Goal: Task Accomplishment & Management: Manage account settings

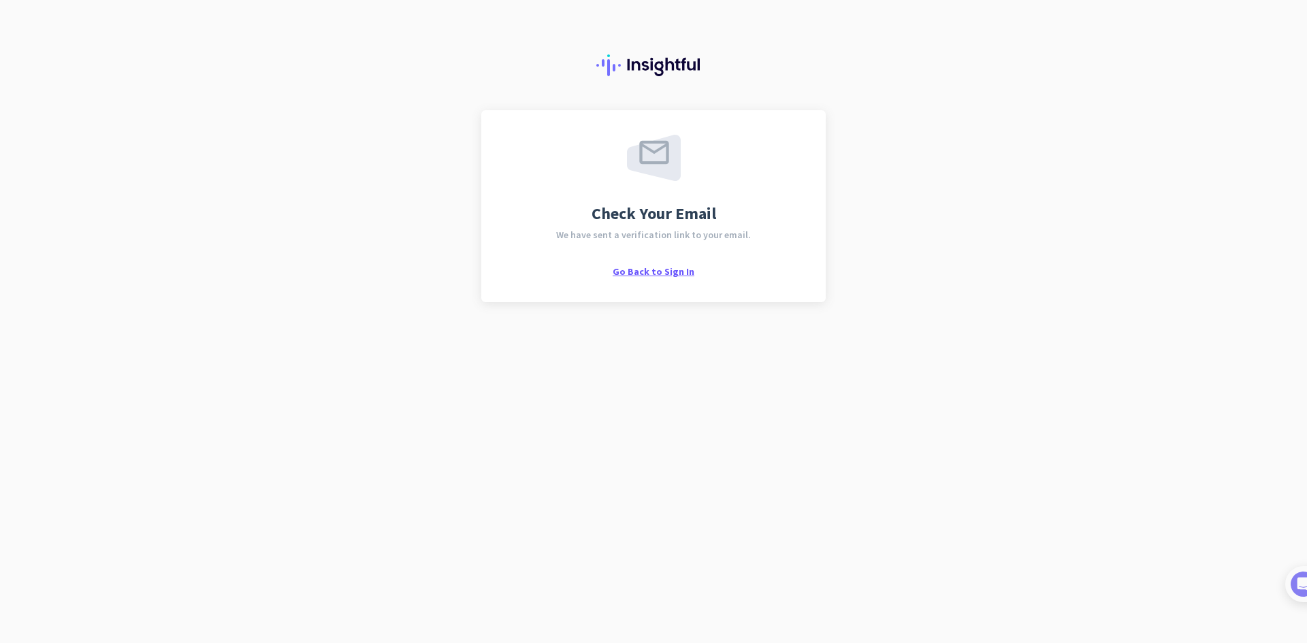
click at [645, 274] on span "Go Back to Sign In" at bounding box center [654, 272] width 82 height 12
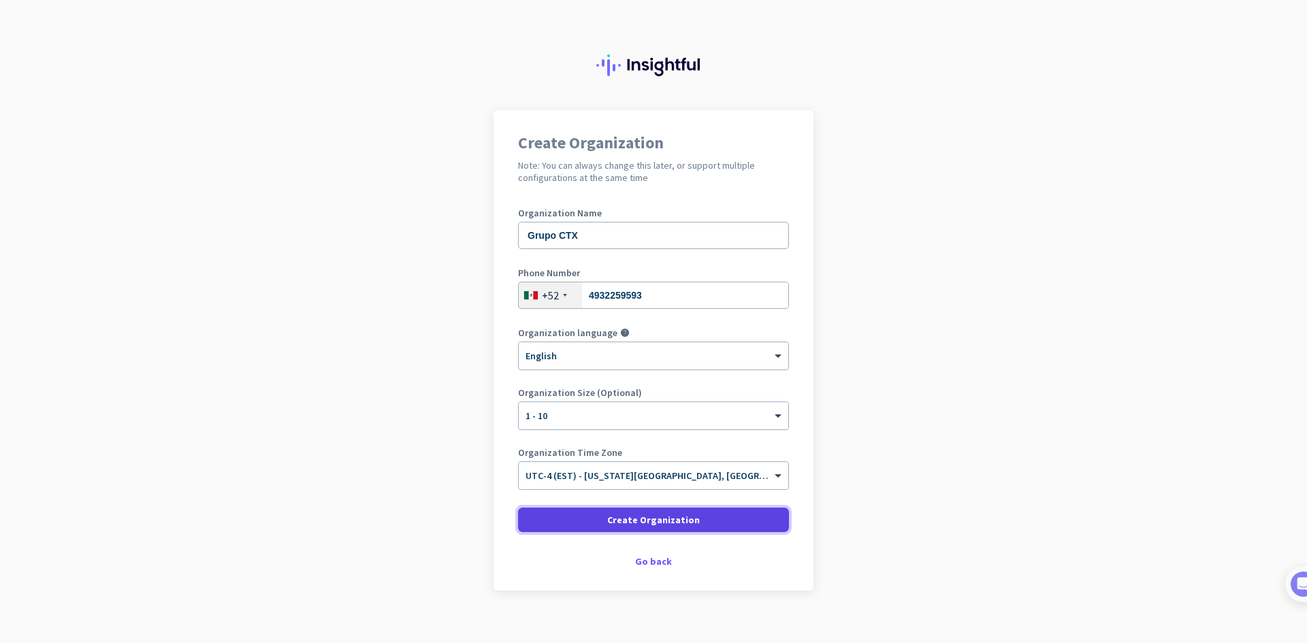
click at [593, 520] on span at bounding box center [653, 520] width 271 height 33
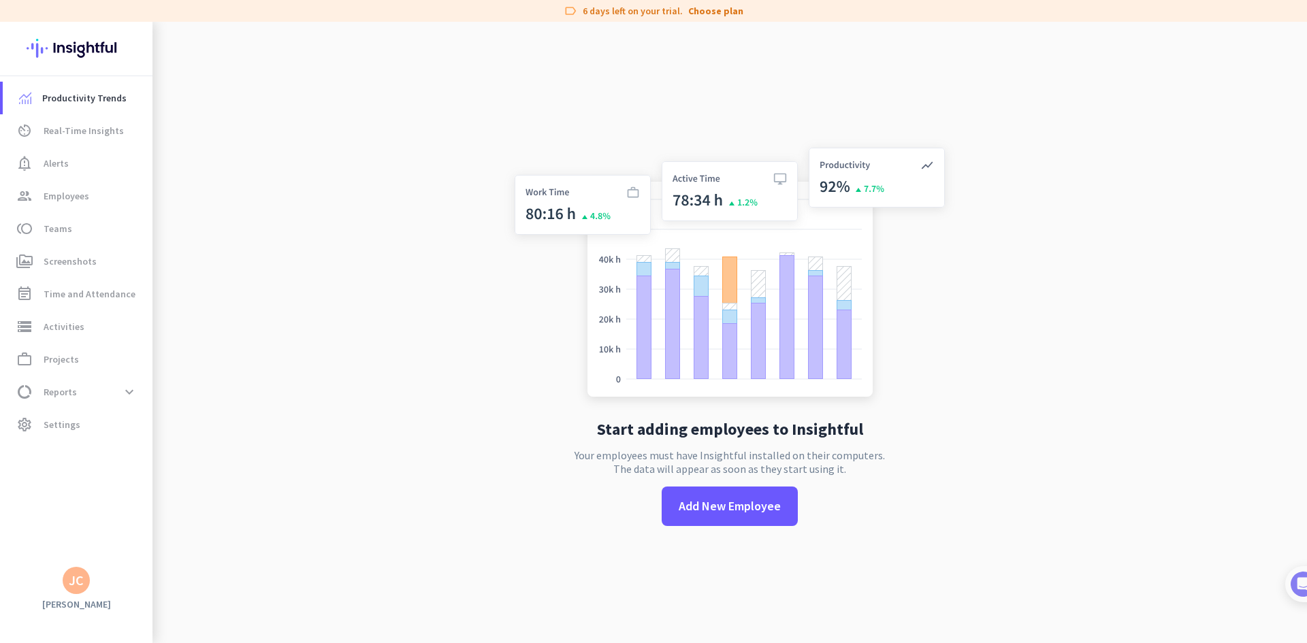
click at [326, 524] on app-no-employees "Start adding employees to Insightful Your employees must have Insightful instal…" at bounding box center [730, 343] width 1155 height 643
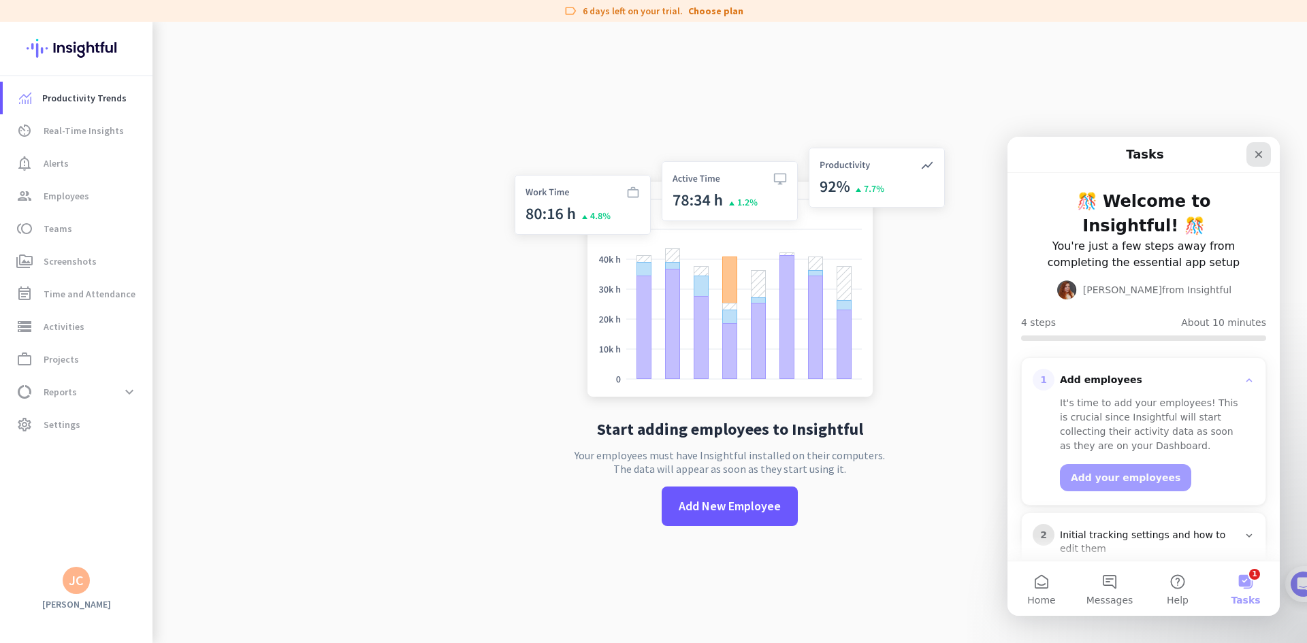
click at [1257, 158] on icon "Close" at bounding box center [1259, 154] width 11 height 11
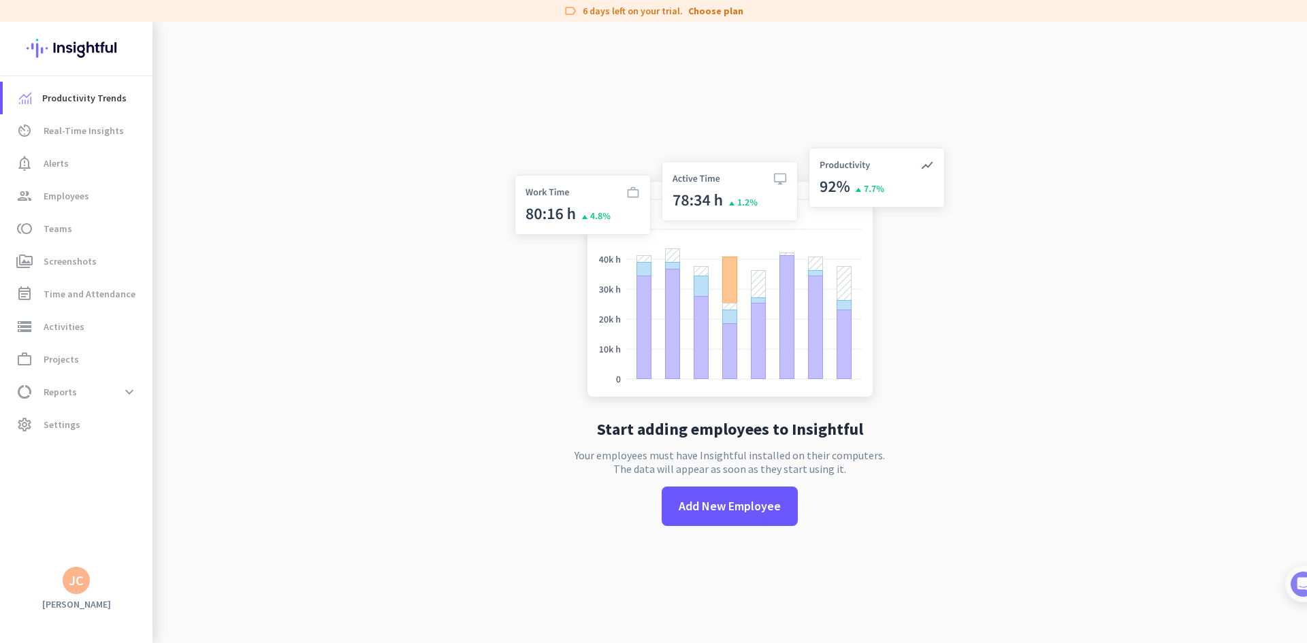
click at [305, 229] on app-no-employees "Start adding employees to Insightful Your employees must have Insightful instal…" at bounding box center [730, 343] width 1155 height 643
click at [711, 516] on span at bounding box center [730, 506] width 136 height 33
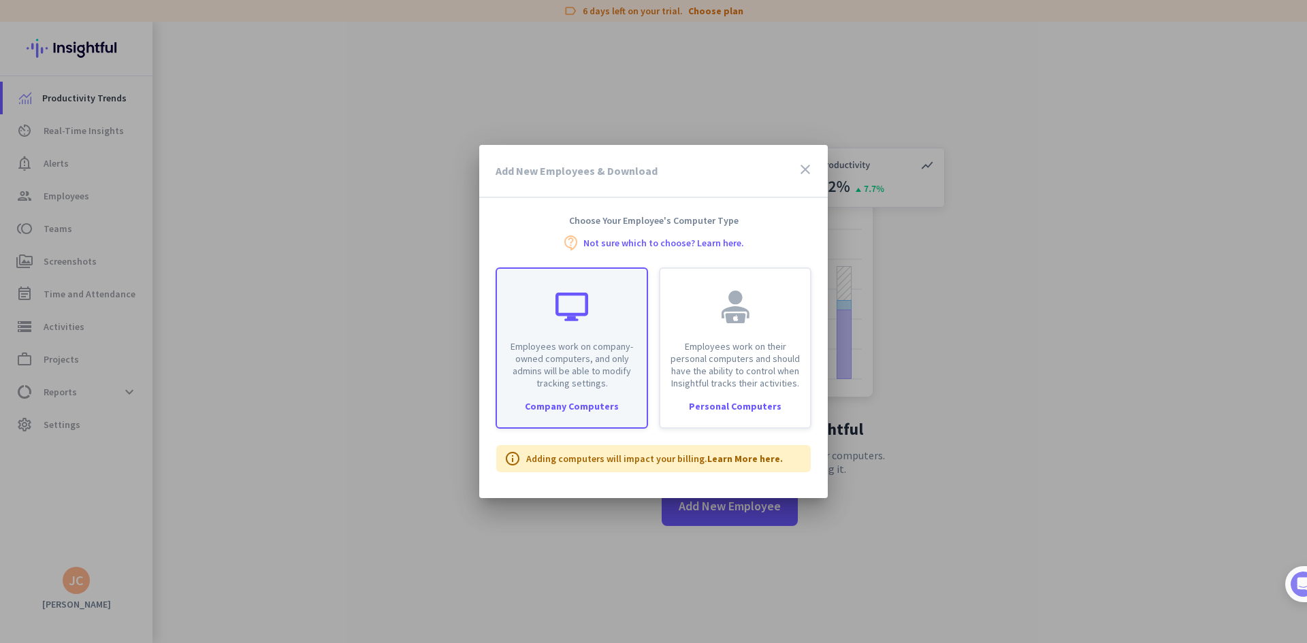
click at [564, 366] on p "Employees work on company-owned computers, and only admins will be able to modi…" at bounding box center [571, 364] width 133 height 49
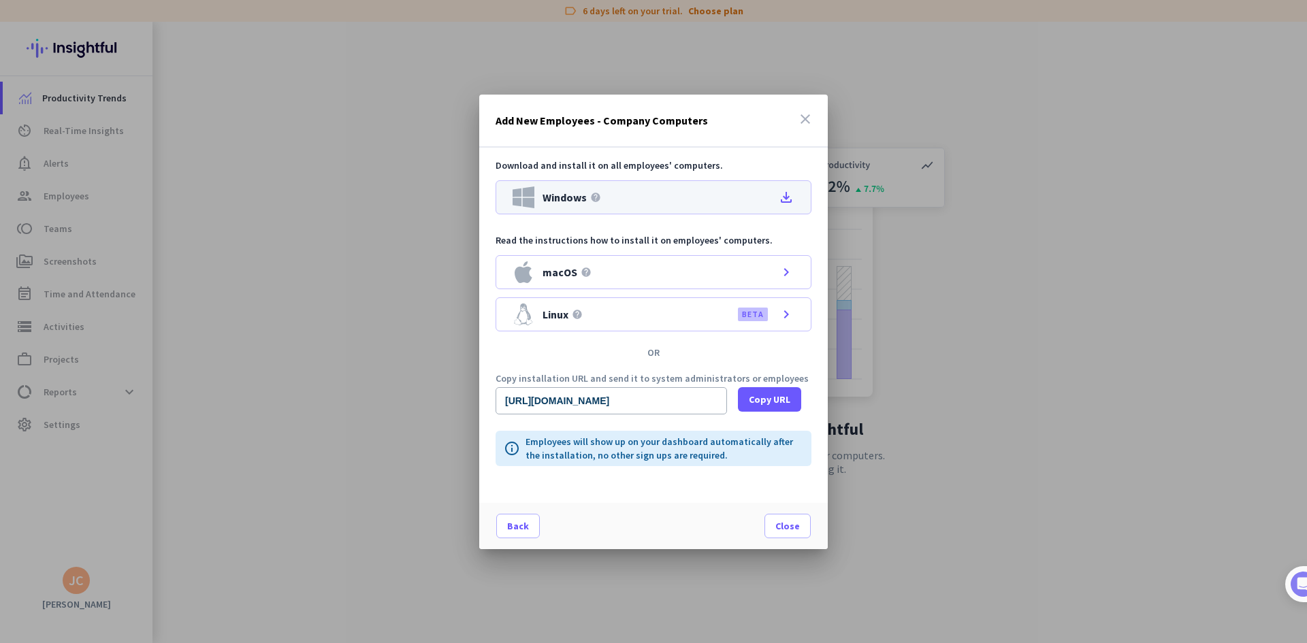
click at [569, 200] on span "Windows" at bounding box center [565, 197] width 44 height 11
click at [800, 522] on span at bounding box center [787, 526] width 45 height 33
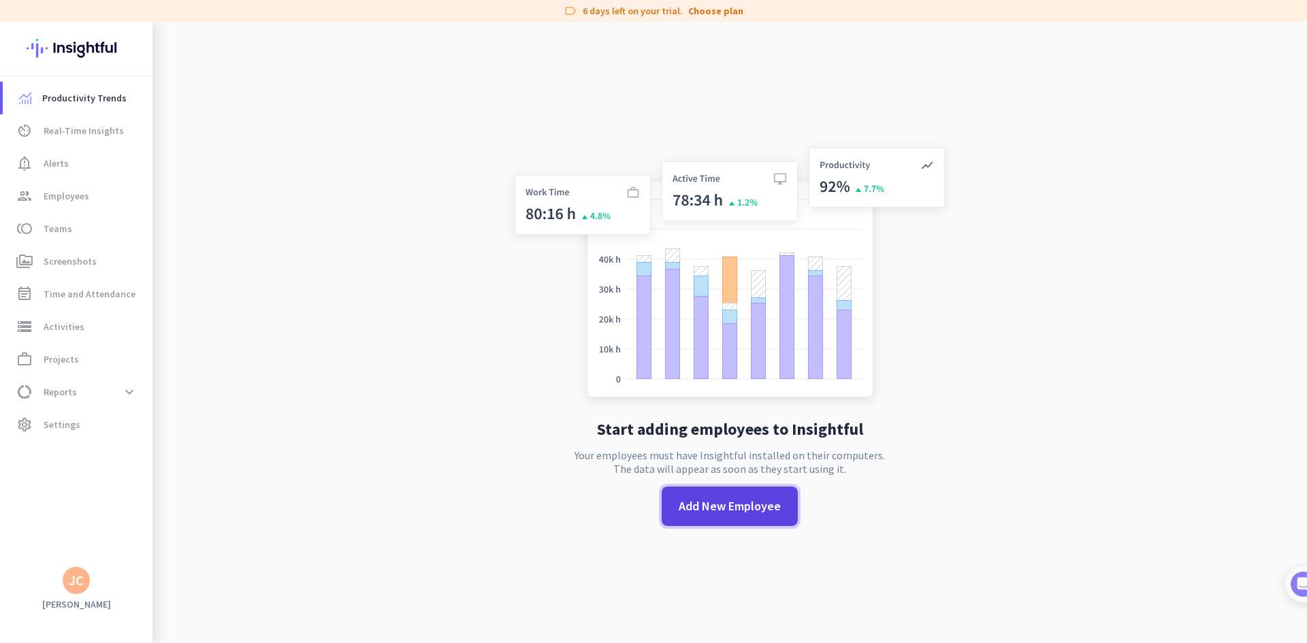
click at [705, 509] on span "Add New Employee" at bounding box center [730, 507] width 102 height 18
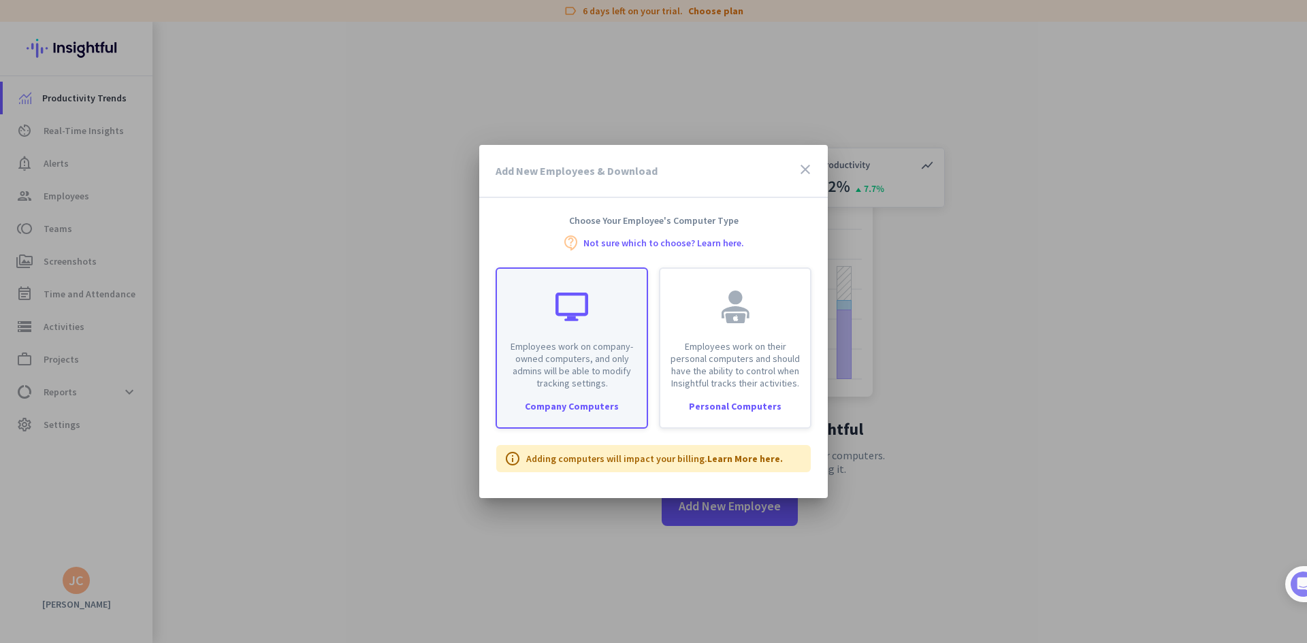
click at [556, 367] on p "Employees work on company-owned computers, and only admins will be able to modi…" at bounding box center [571, 364] width 133 height 49
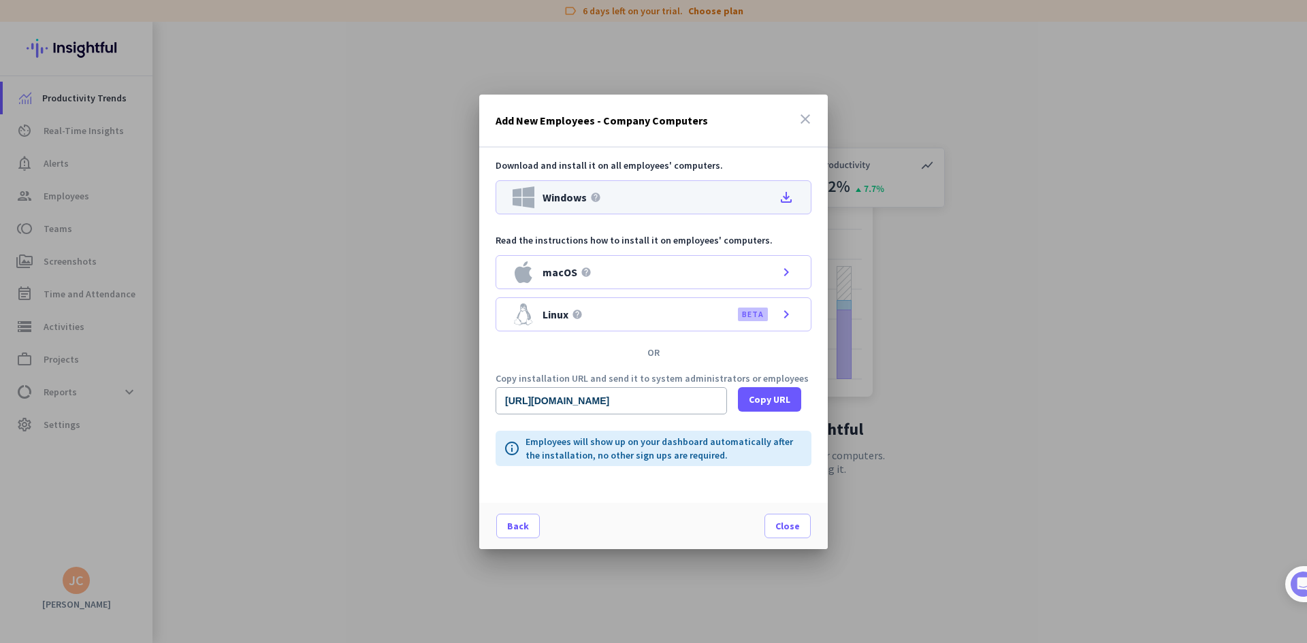
click at [613, 200] on div "Windows help file_download" at bounding box center [654, 197] width 316 height 34
drag, startPoint x: 810, startPoint y: 121, endPoint x: 698, endPoint y: 25, distance: 147.8
click at [801, 115] on icon "close" at bounding box center [805, 119] width 16 height 16
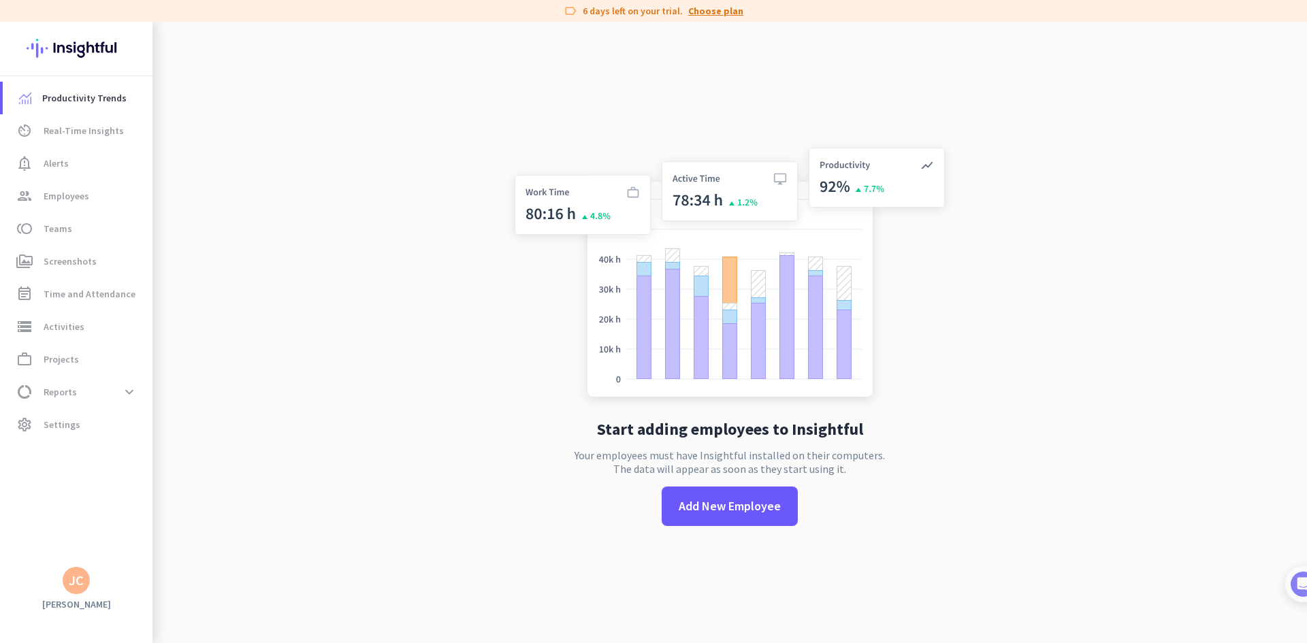
click at [697, 14] on link "Choose plan" at bounding box center [715, 11] width 55 height 14
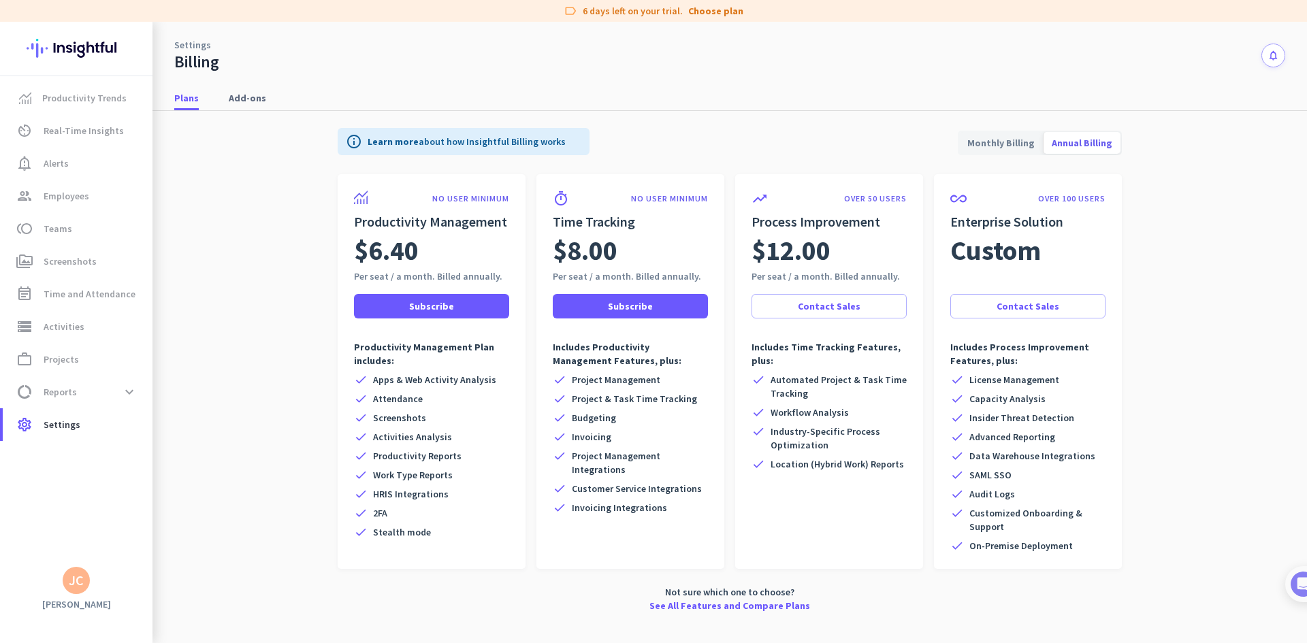
click at [968, 151] on span "Monthly Billing" at bounding box center [1001, 143] width 84 height 33
click at [273, 345] on app-billing-plan-tab "info Learn more about how Insightful Billing works Monthly Billing Annual Billi…" at bounding box center [729, 367] width 1111 height 513
click at [73, 187] on link "group Employees" at bounding box center [78, 196] width 150 height 33
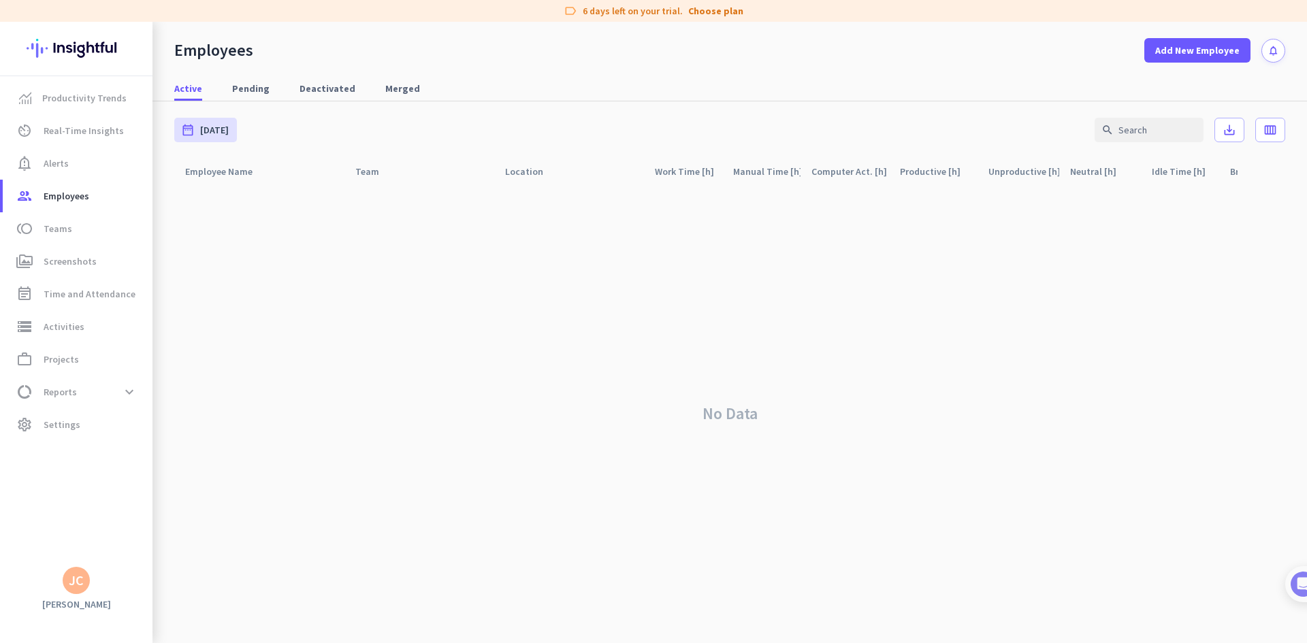
drag, startPoint x: 481, startPoint y: 429, endPoint x: 1045, endPoint y: 2, distance: 707.2
click at [485, 428] on div "No Data" at bounding box center [729, 414] width 1111 height 459
click at [1213, 46] on span "Add New Employee" at bounding box center [1197, 51] width 84 height 14
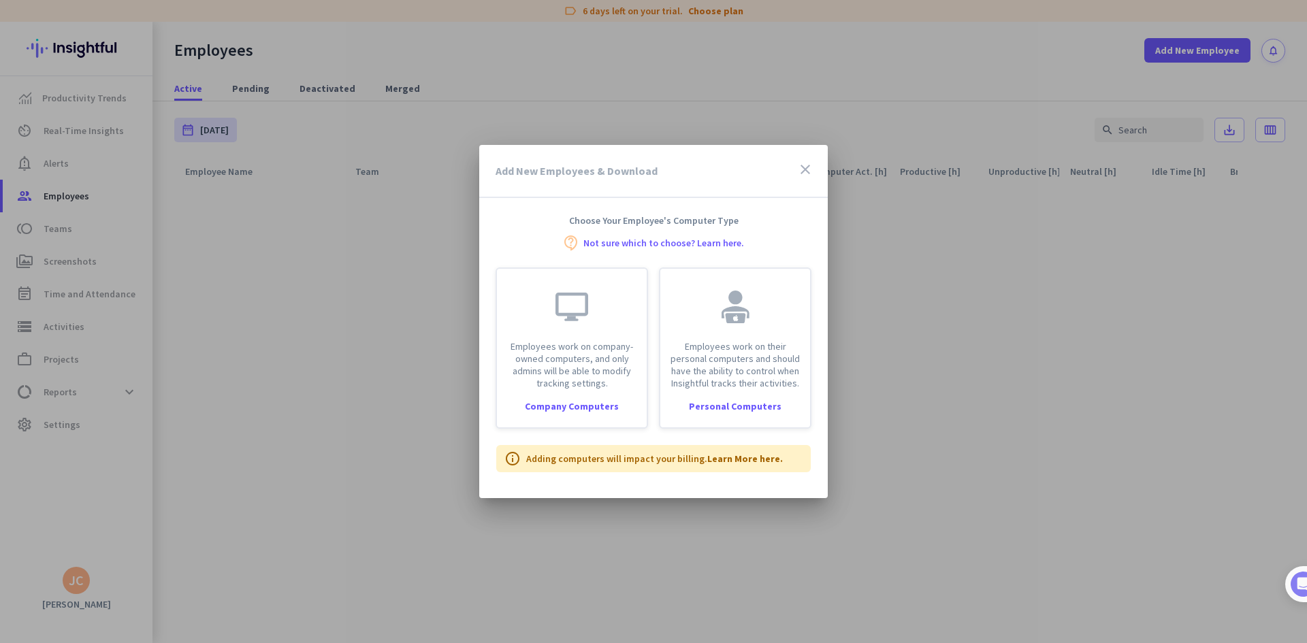
click at [802, 166] on icon "close" at bounding box center [805, 169] width 16 height 16
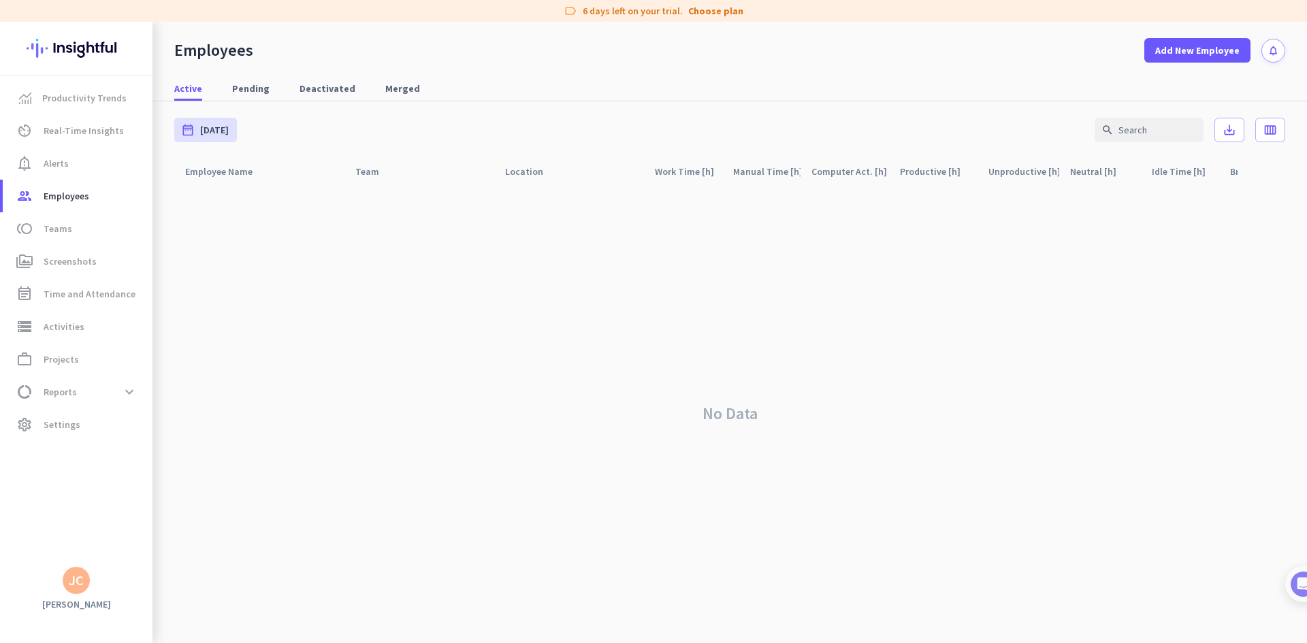
click at [908, 387] on div "No Data" at bounding box center [729, 414] width 1111 height 459
